Goal: Information Seeking & Learning: Learn about a topic

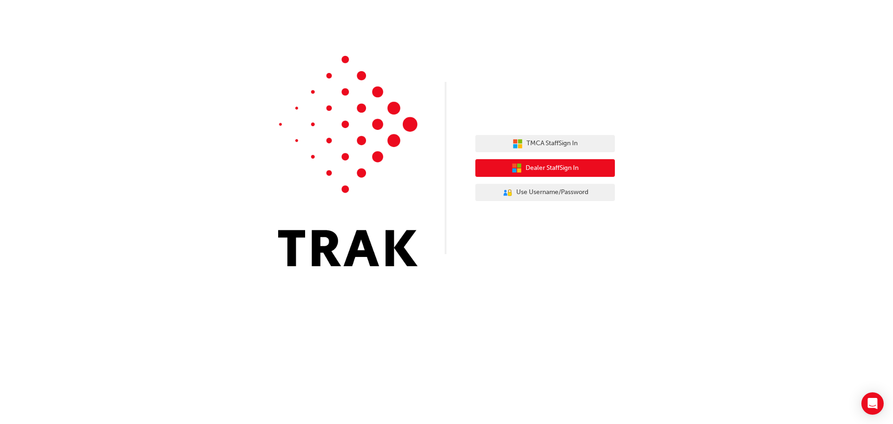
click at [541, 169] on span "Dealer Staff Sign In" at bounding box center [552, 168] width 53 height 11
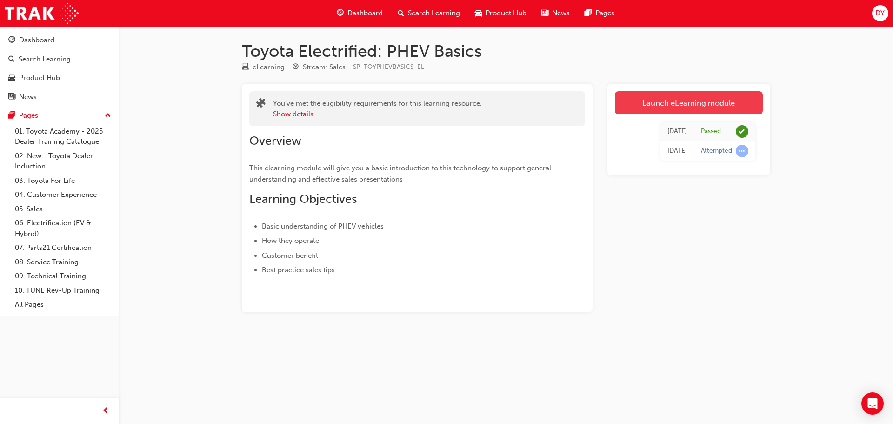
click at [699, 100] on link "Launch eLearning module" at bounding box center [689, 102] width 148 height 23
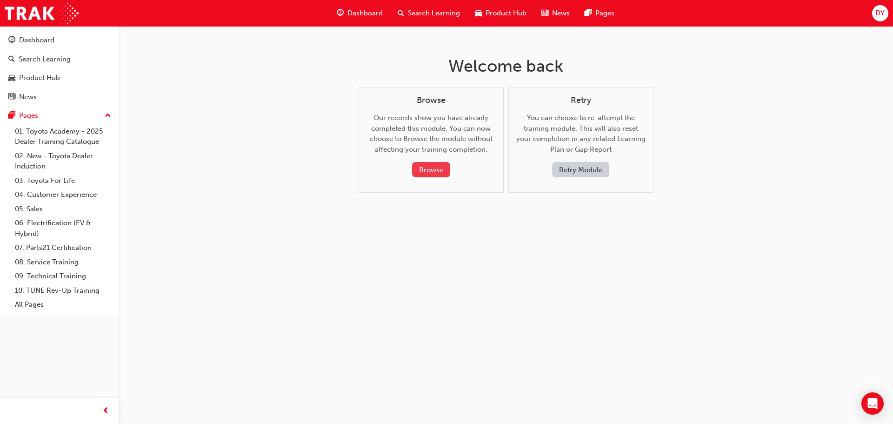
click at [437, 167] on button "Browse" at bounding box center [431, 169] width 38 height 15
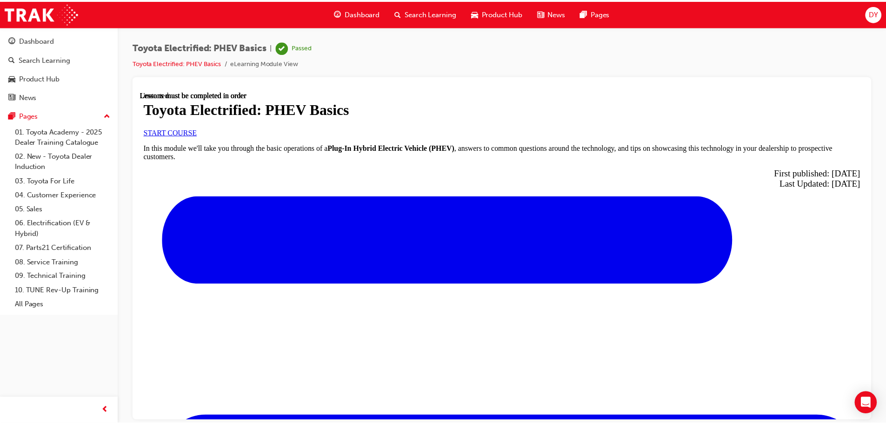
scroll to position [48, 0]
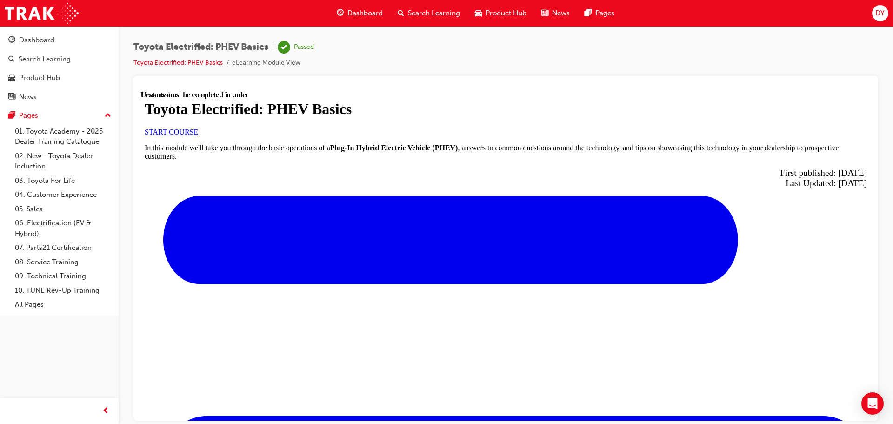
click at [357, 13] on span "Dashboard" at bounding box center [364, 13] width 35 height 11
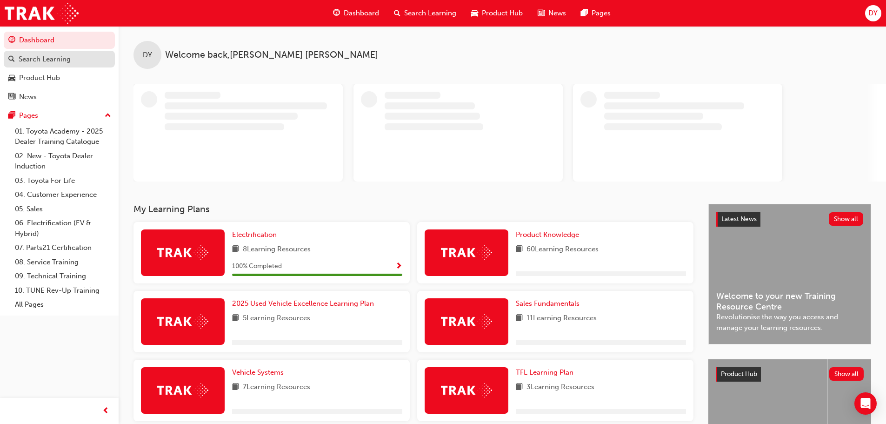
click at [75, 57] on div "Search Learning" at bounding box center [59, 59] width 102 height 12
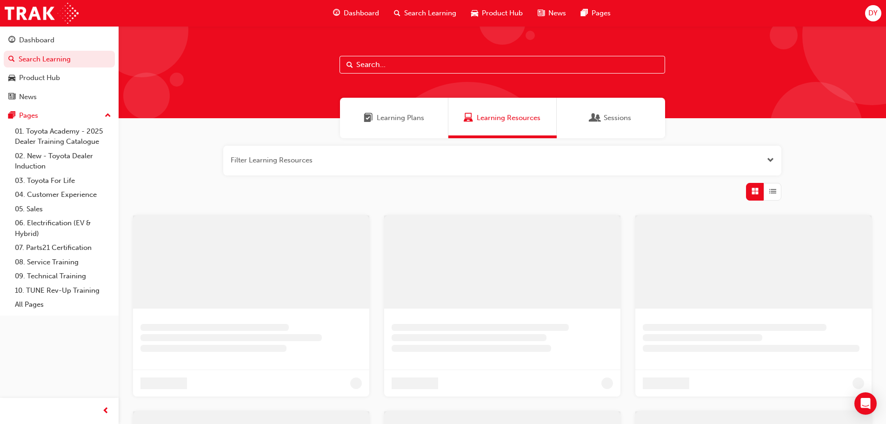
click at [338, 160] on button "button" at bounding box center [502, 161] width 558 height 30
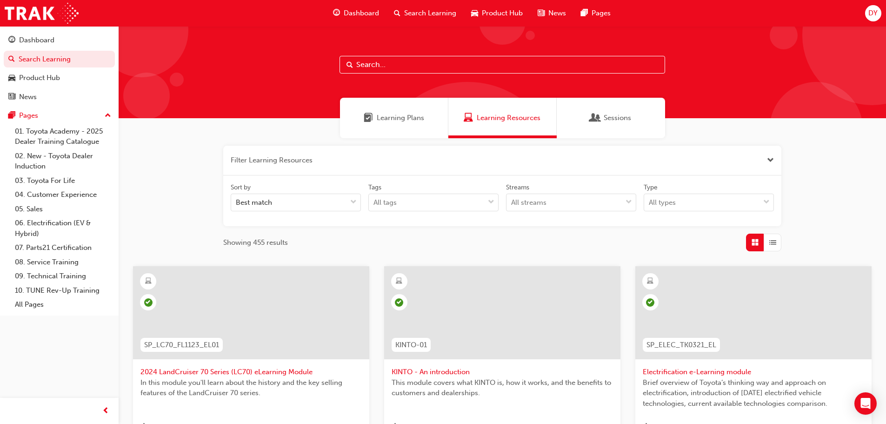
click at [391, 63] on input "text" at bounding box center [503, 65] width 326 height 18
type input "rav4"
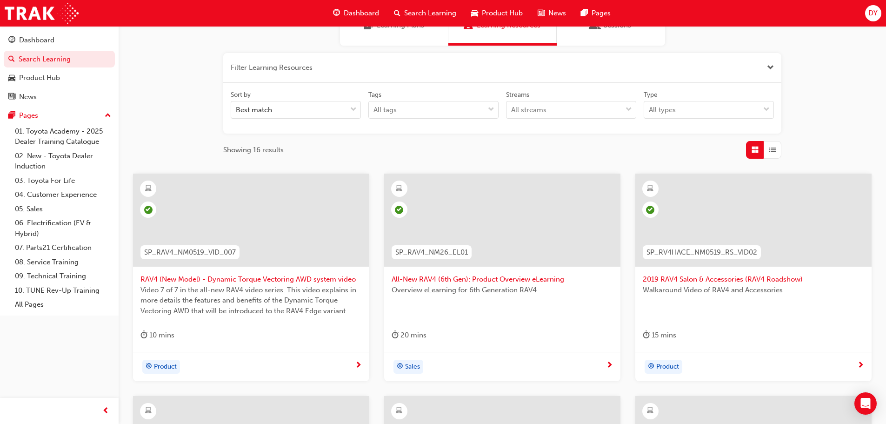
scroll to position [93, 0]
click at [522, 224] on div at bounding box center [502, 219] width 236 height 93
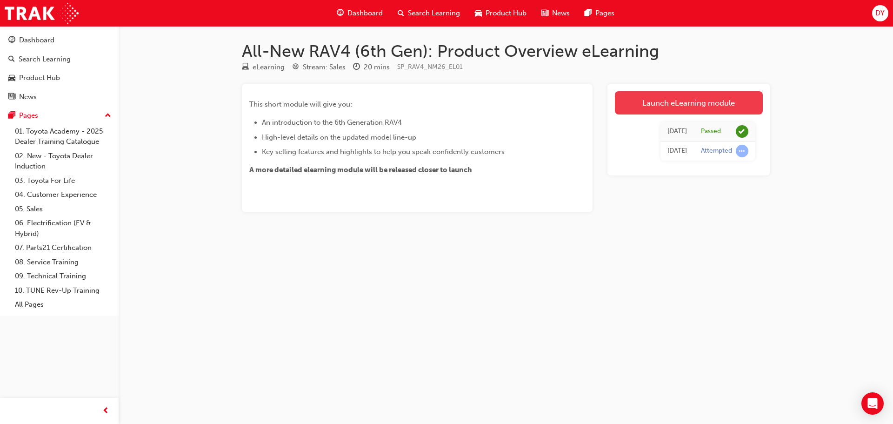
click at [680, 104] on link "Launch eLearning module" at bounding box center [689, 102] width 148 height 23
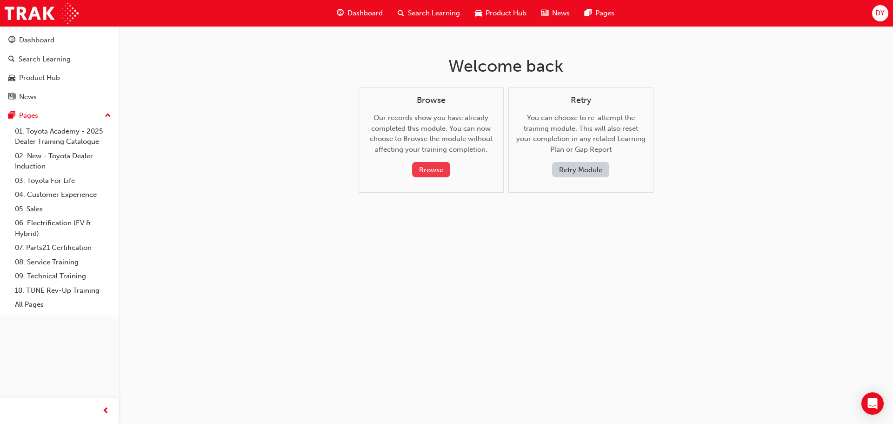
click at [431, 172] on button "Browse" at bounding box center [431, 169] width 38 height 15
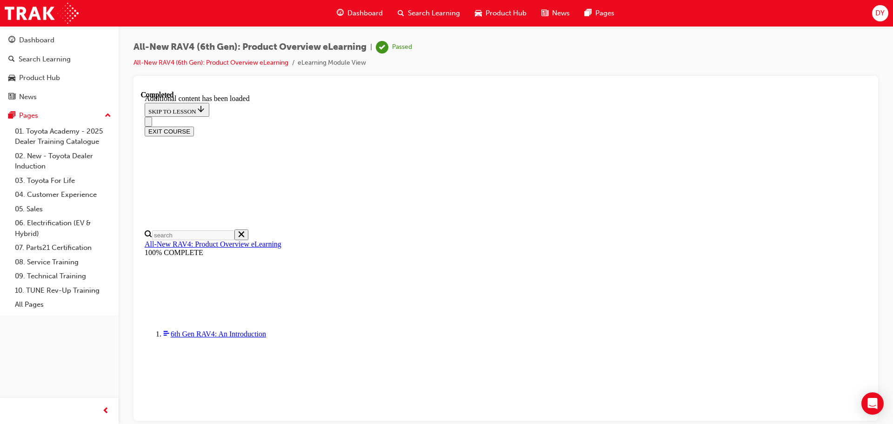
scroll to position [1335, 0]
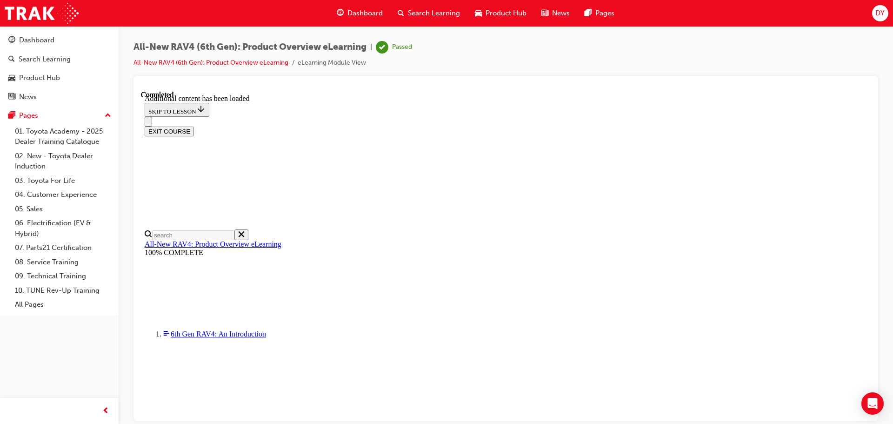
scroll to position [0, 134]
click at [874, 14] on div "DY" at bounding box center [880, 13] width 16 height 16
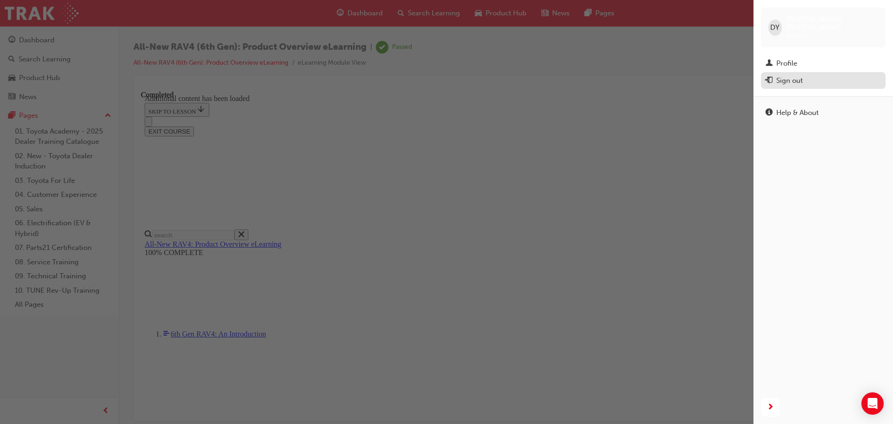
click at [790, 75] on div "Sign out" at bounding box center [789, 80] width 27 height 11
